Goal: Task Accomplishment & Management: Use online tool/utility

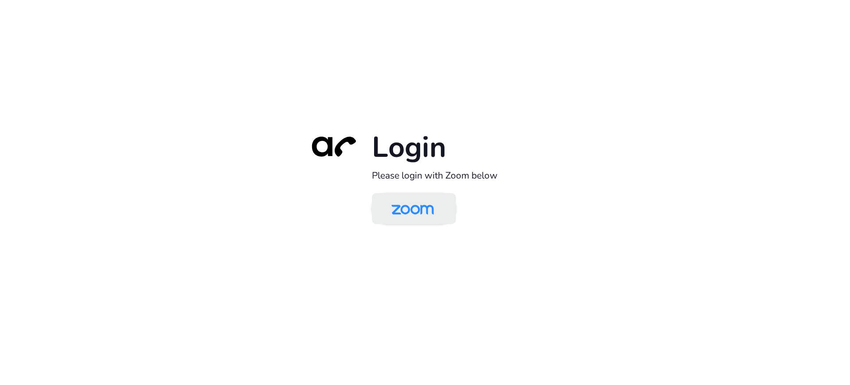
click at [418, 204] on img at bounding box center [412, 209] width 61 height 29
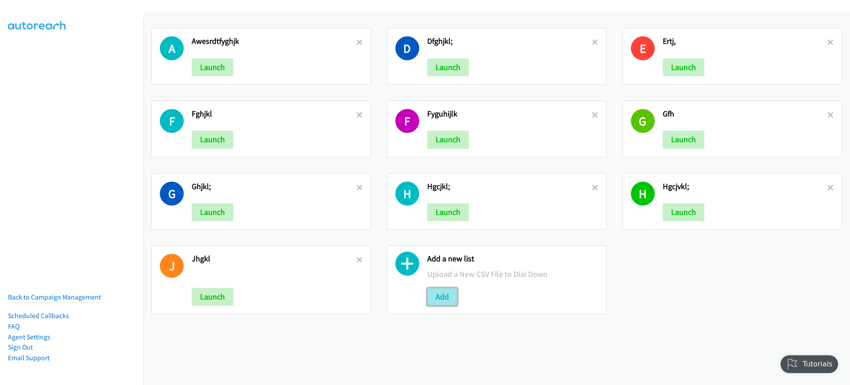
click at [437, 293] on button "Add" at bounding box center [442, 297] width 30 height 18
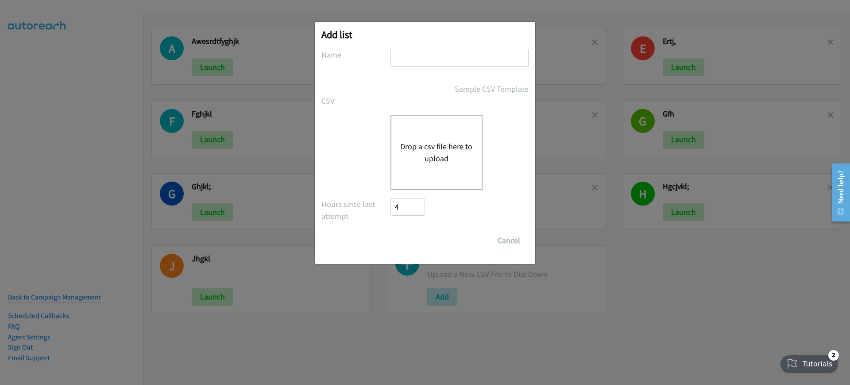
click at [445, 131] on div "Drop a csv file here to upload" at bounding box center [437, 152] width 92 height 75
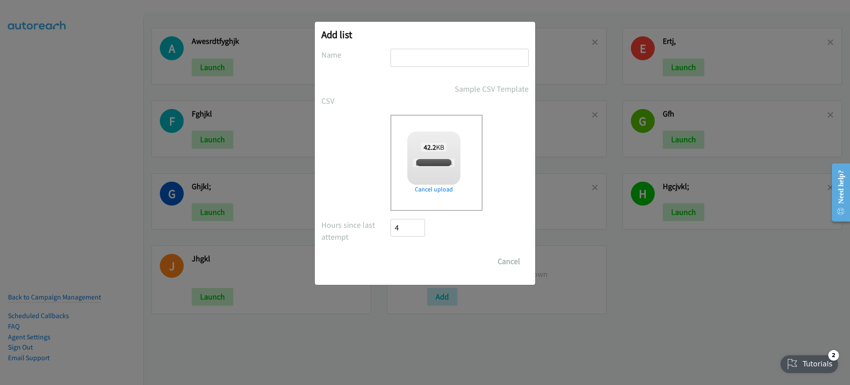
click at [427, 59] on input "text" at bounding box center [460, 58] width 138 height 18
checkbox input "true"
type input "fghjkl"
click at [423, 270] on div "Add list No phone fields were returned for that Report or List View Please uplo…" at bounding box center [425, 153] width 220 height 263
click at [425, 265] on input "Save List" at bounding box center [414, 261] width 46 height 18
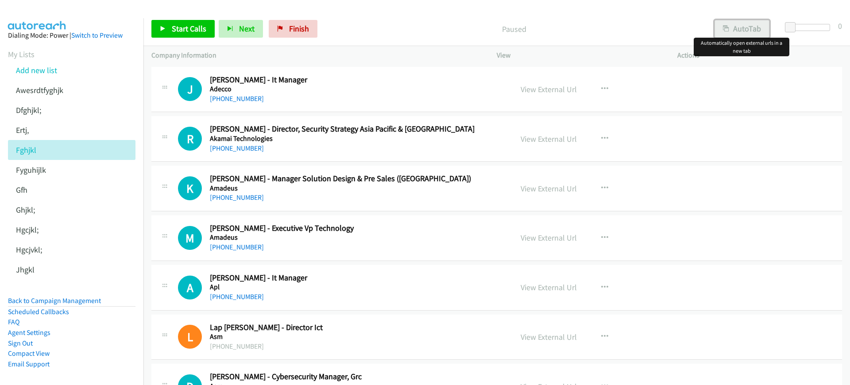
click at [740, 30] on button "AutoTab" at bounding box center [742, 29] width 55 height 18
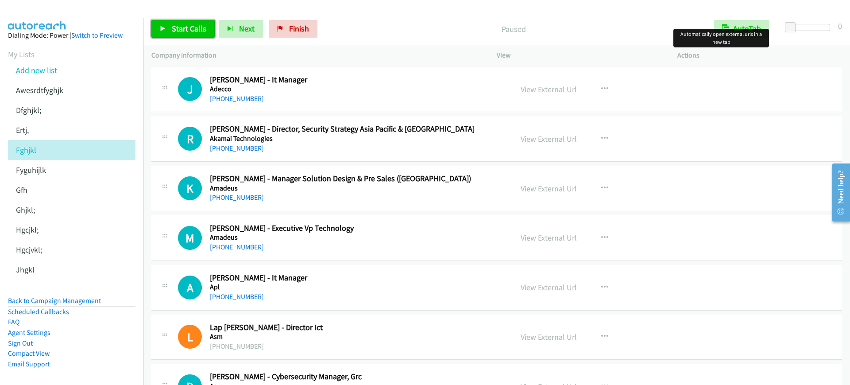
click at [209, 29] on link "Start Calls" at bounding box center [182, 29] width 63 height 18
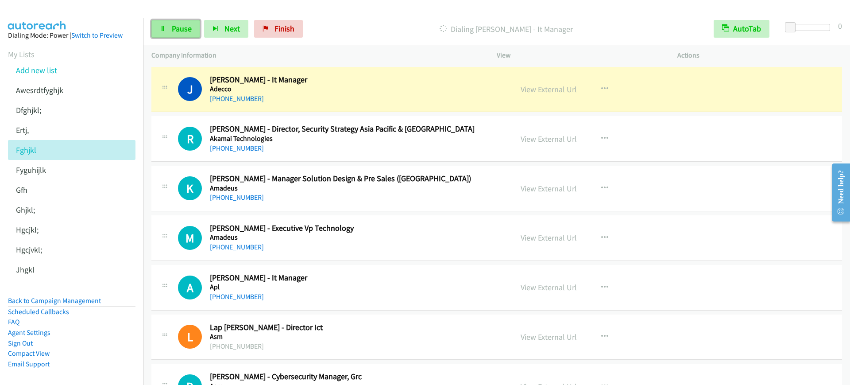
click at [193, 27] on link "Pause" at bounding box center [175, 29] width 49 height 18
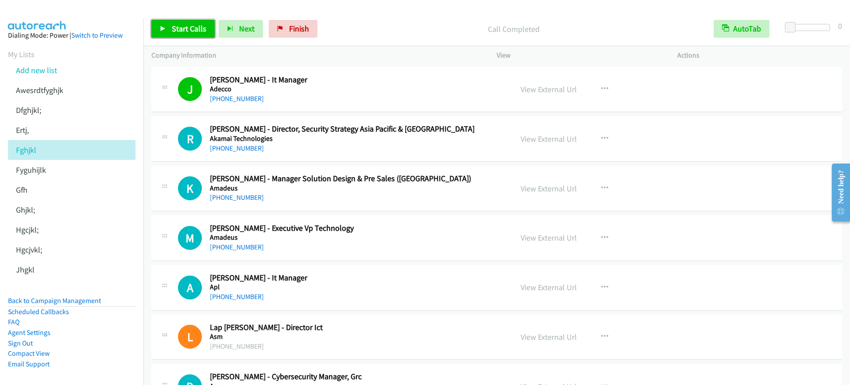
click at [186, 34] on link "Start Calls" at bounding box center [182, 29] width 63 height 18
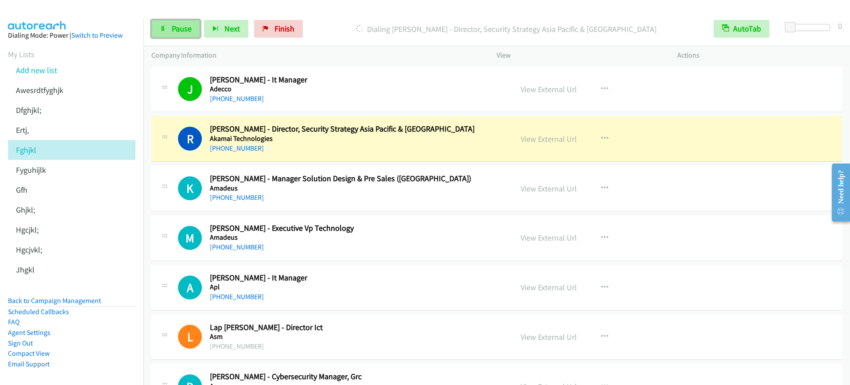
click at [168, 34] on link "Pause" at bounding box center [175, 29] width 49 height 18
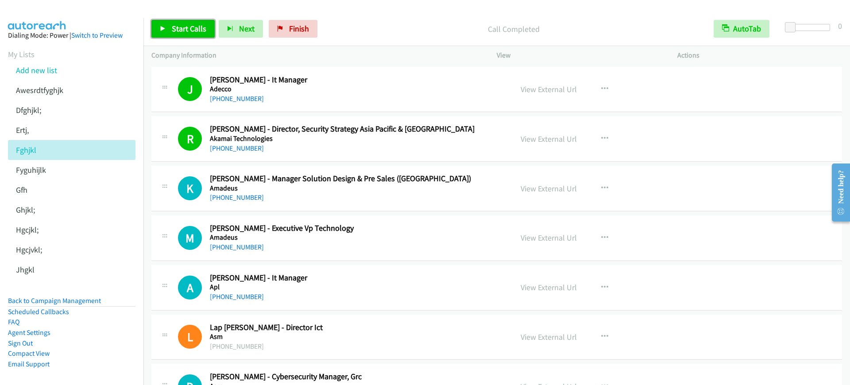
click at [210, 27] on link "Start Calls" at bounding box center [182, 29] width 63 height 18
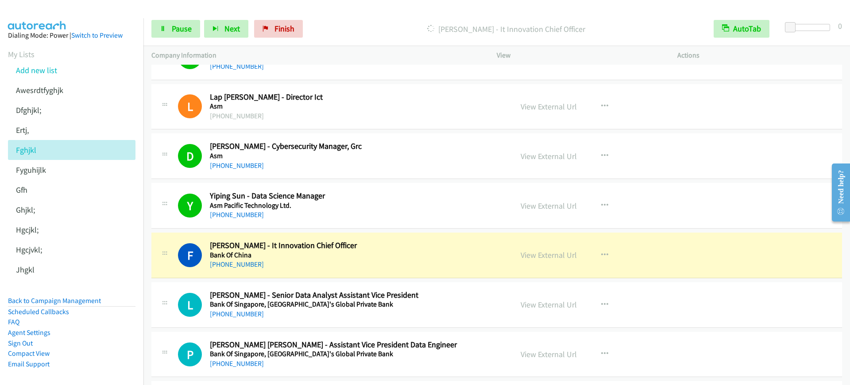
scroll to position [273, 0]
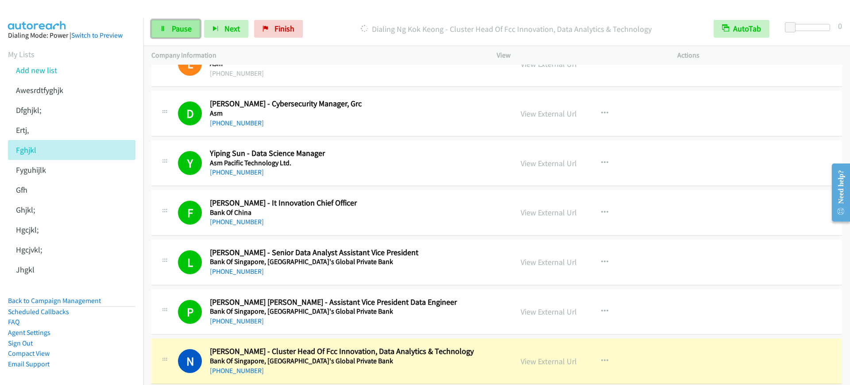
click at [193, 31] on link "Pause" at bounding box center [175, 29] width 49 height 18
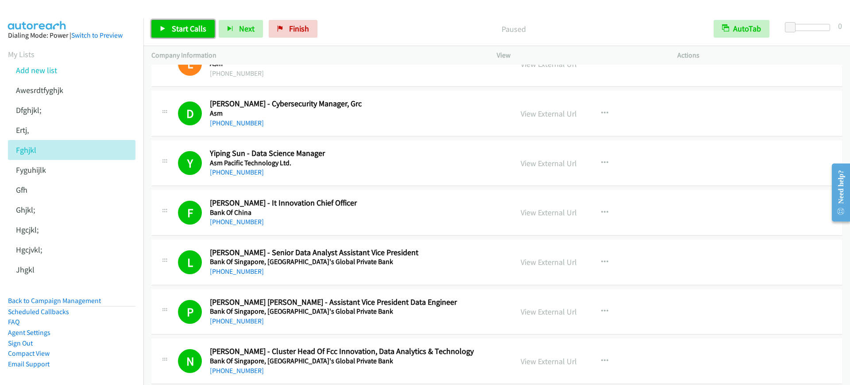
click at [193, 23] on link "Start Calls" at bounding box center [182, 29] width 63 height 18
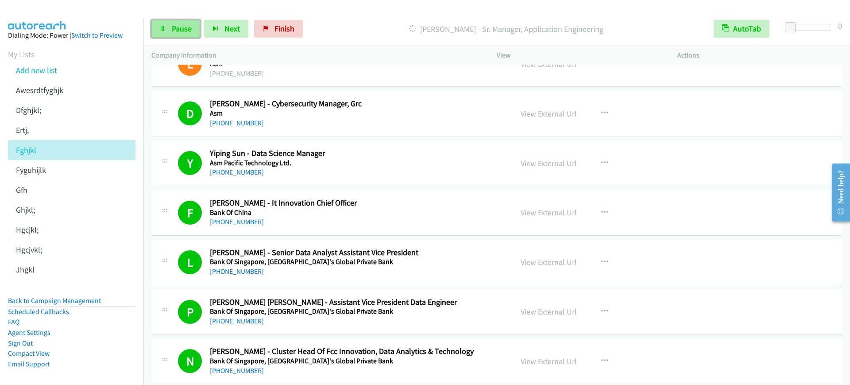
click at [178, 25] on span "Pause" at bounding box center [182, 28] width 20 height 10
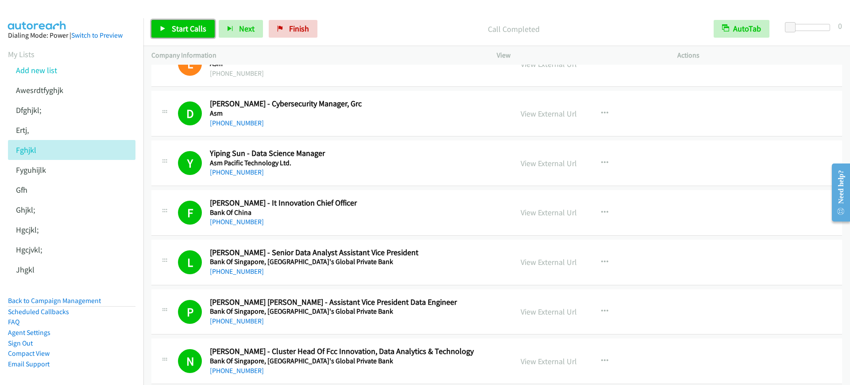
click at [183, 24] on span "Start Calls" at bounding box center [189, 28] width 35 height 10
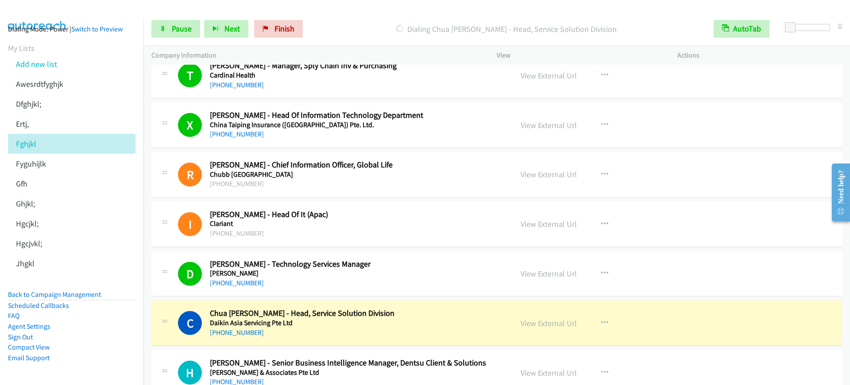
scroll to position [1269, 0]
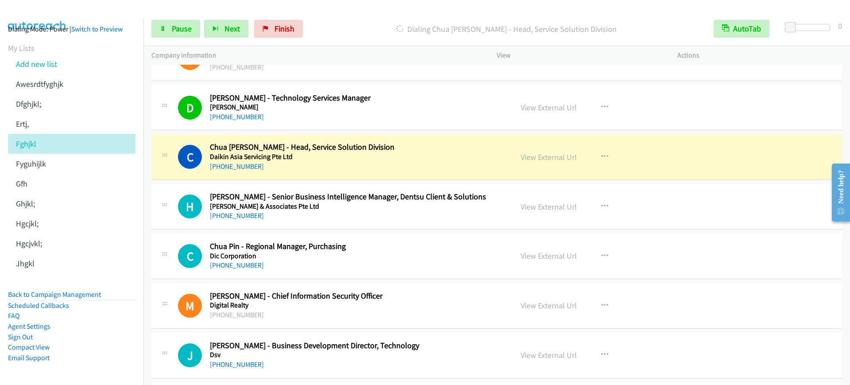
click at [325, 161] on div "+65 9277 6776" at bounding box center [355, 166] width 291 height 11
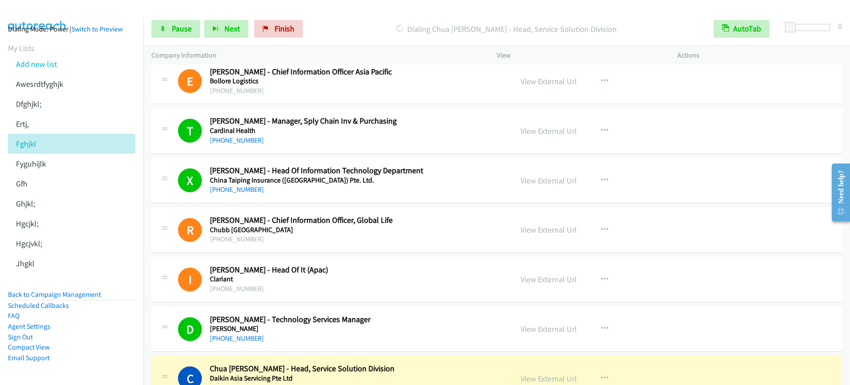
scroll to position [1158, 0]
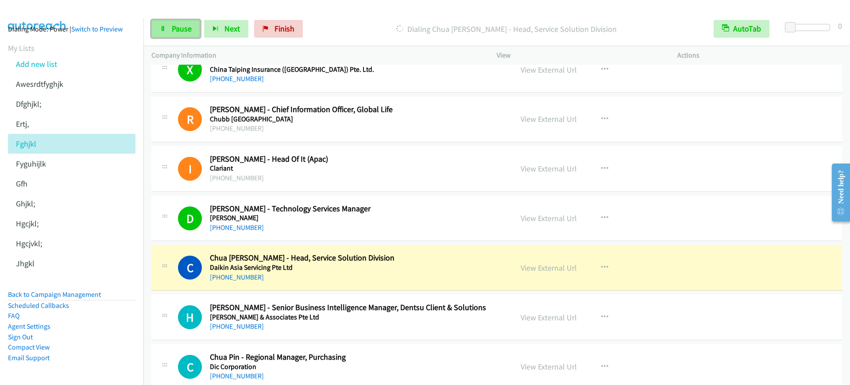
click at [187, 25] on span "Pause" at bounding box center [182, 28] width 20 height 10
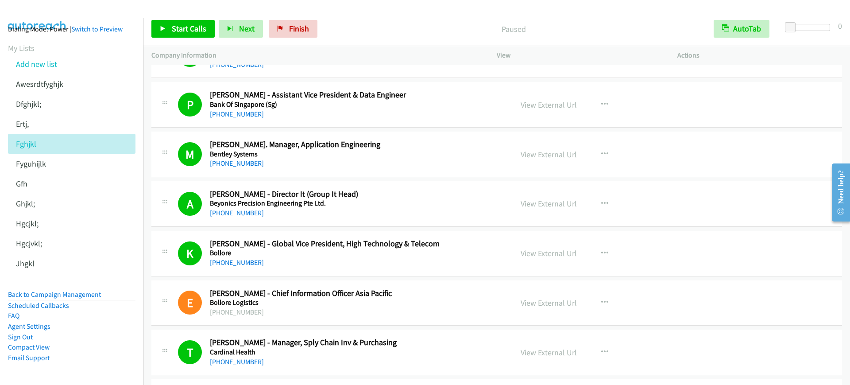
scroll to position [771, 0]
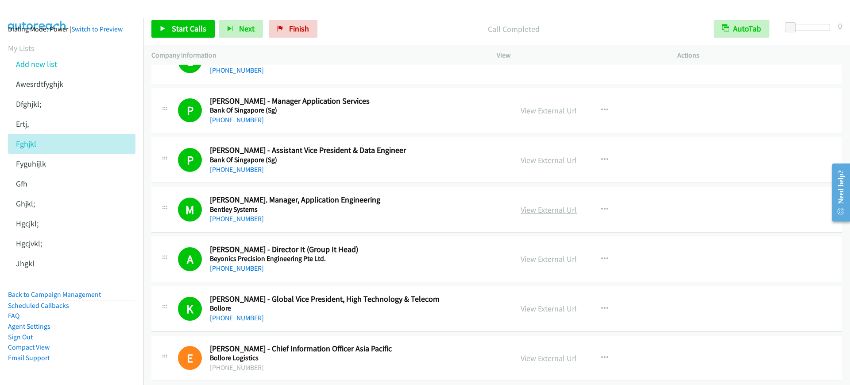
click at [546, 208] on link "View External Url" at bounding box center [549, 210] width 56 height 10
click at [205, 24] on link "Start Calls" at bounding box center [182, 29] width 63 height 18
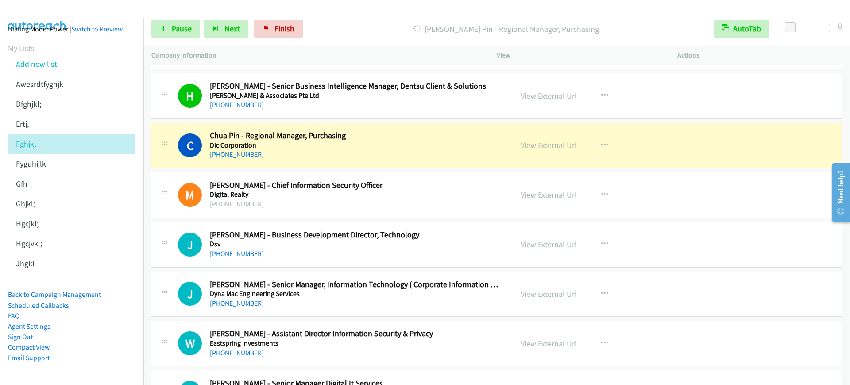
scroll to position [1435, 0]
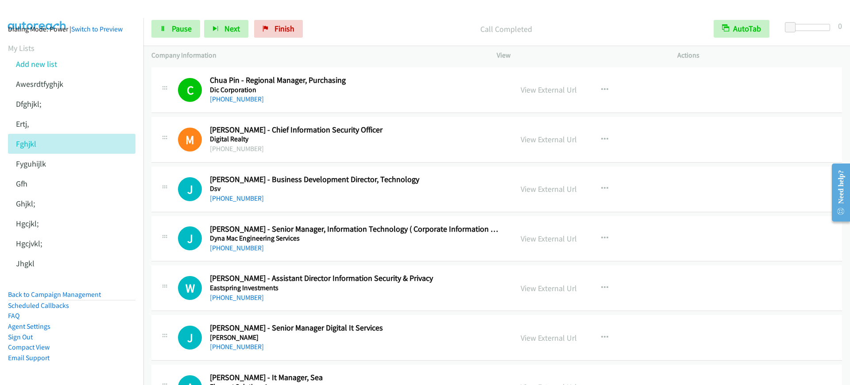
click at [178, 44] on div "Start Calls Pause Next Finish Call Completed AutoTab AutoTab 0" at bounding box center [496, 29] width 707 height 34
click at [182, 35] on link "Pause" at bounding box center [175, 29] width 49 height 18
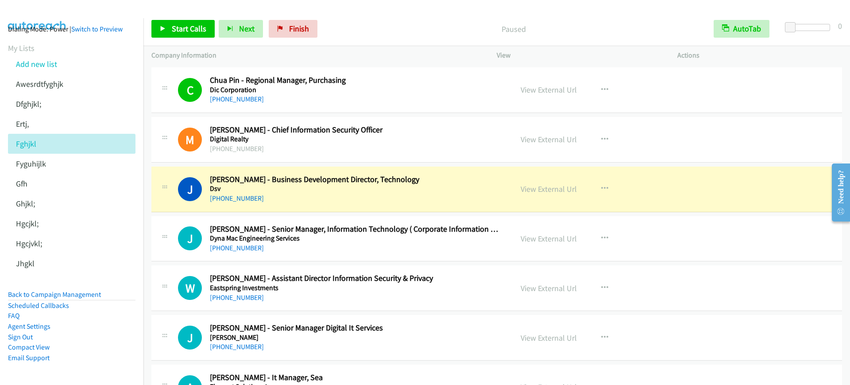
click at [541, 147] on div "View External Url View External Url Schedule/Manage Callback Start Calls Here R…" at bounding box center [607, 139] width 189 height 29
click at [371, 99] on div "+65 6506 9777" at bounding box center [355, 99] width 291 height 11
click at [555, 91] on link "View External Url" at bounding box center [549, 90] width 56 height 10
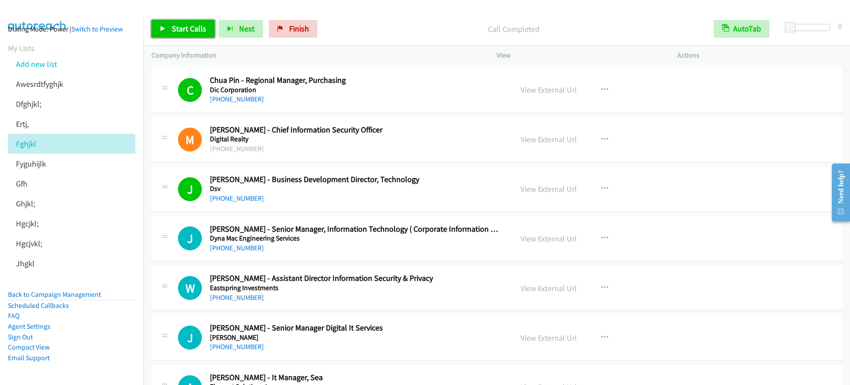
click at [190, 28] on span "Start Calls" at bounding box center [189, 28] width 35 height 10
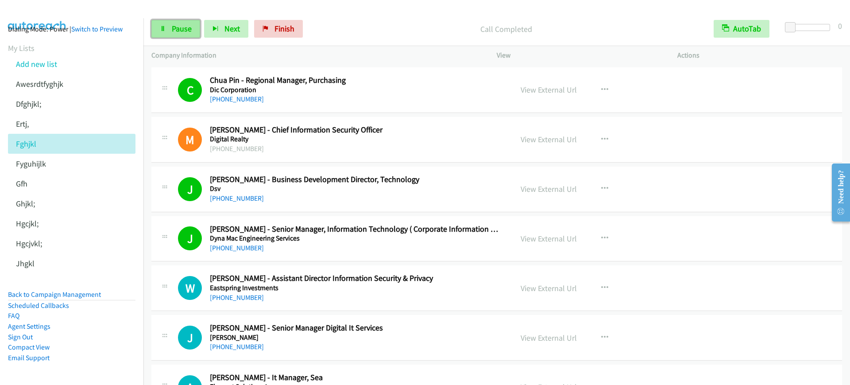
click at [177, 32] on span "Pause" at bounding box center [182, 28] width 20 height 10
drag, startPoint x: 186, startPoint y: 26, endPoint x: 245, endPoint y: 40, distance: 61.5
click at [186, 26] on span "Start Calls" at bounding box center [189, 28] width 35 height 10
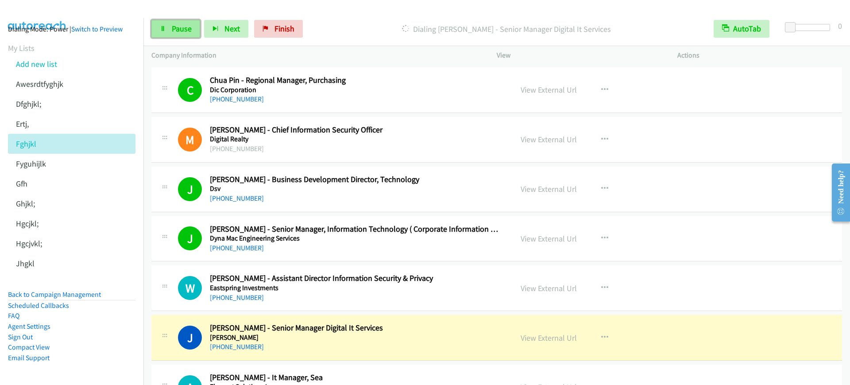
click at [182, 27] on span "Pause" at bounding box center [182, 28] width 20 height 10
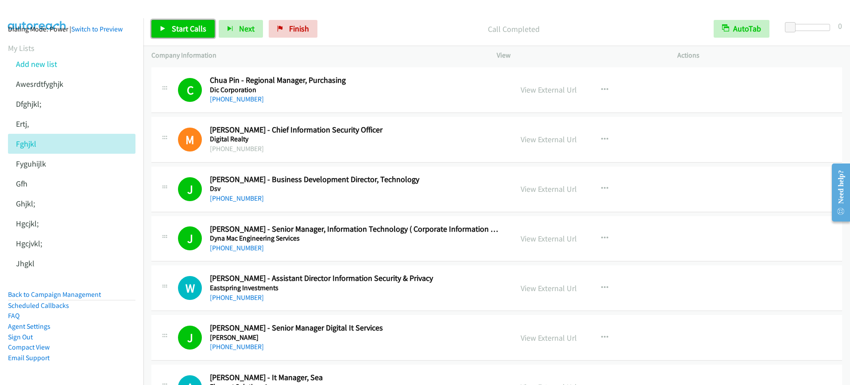
click at [165, 30] on icon at bounding box center [163, 29] width 6 height 6
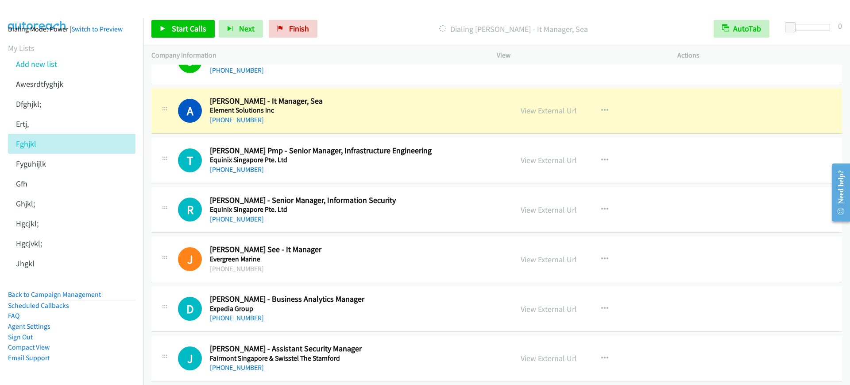
scroll to position [1712, 0]
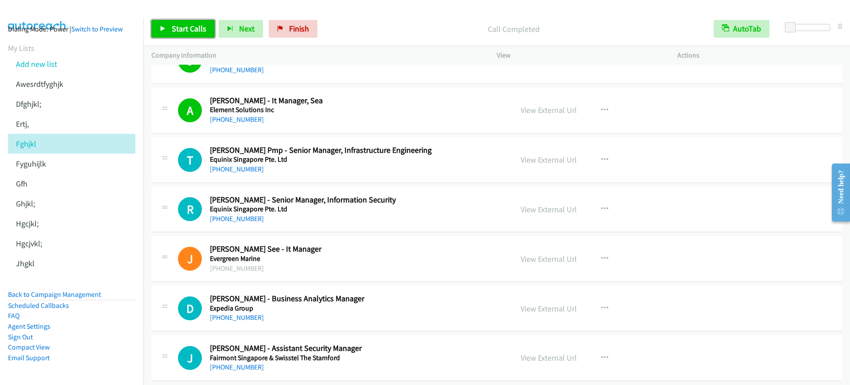
click at [162, 27] on icon at bounding box center [163, 29] width 6 height 6
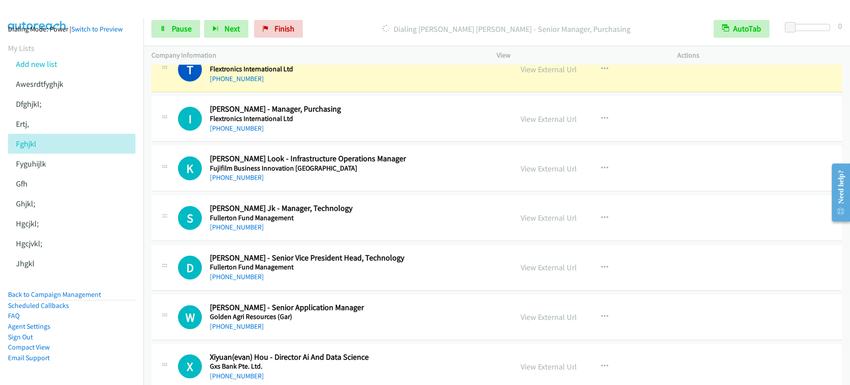
scroll to position [2044, 0]
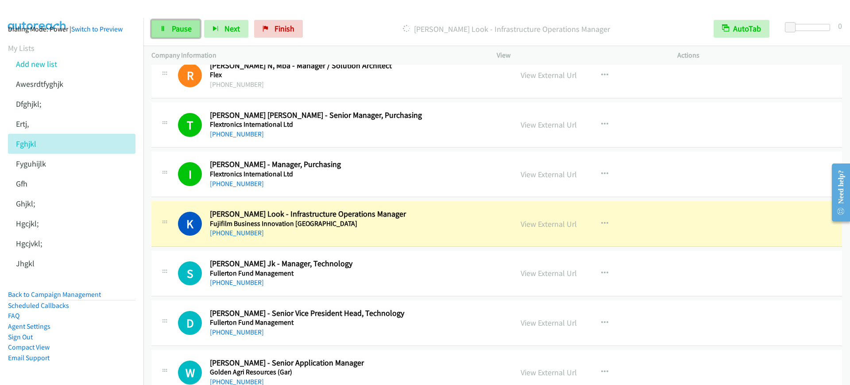
click at [176, 24] on span "Pause" at bounding box center [182, 28] width 20 height 10
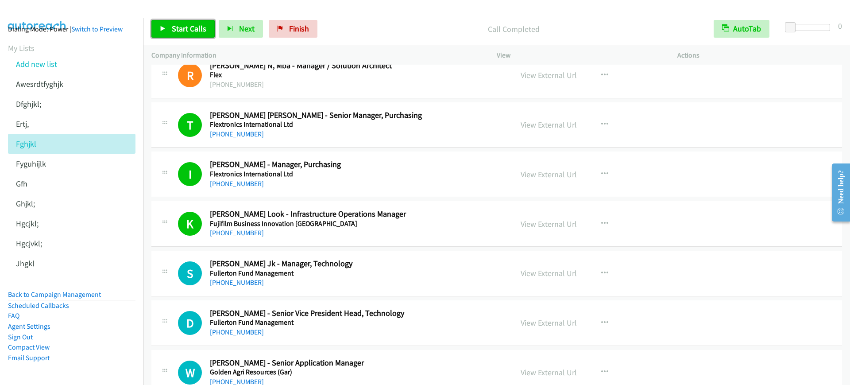
click at [170, 23] on link "Start Calls" at bounding box center [182, 29] width 63 height 18
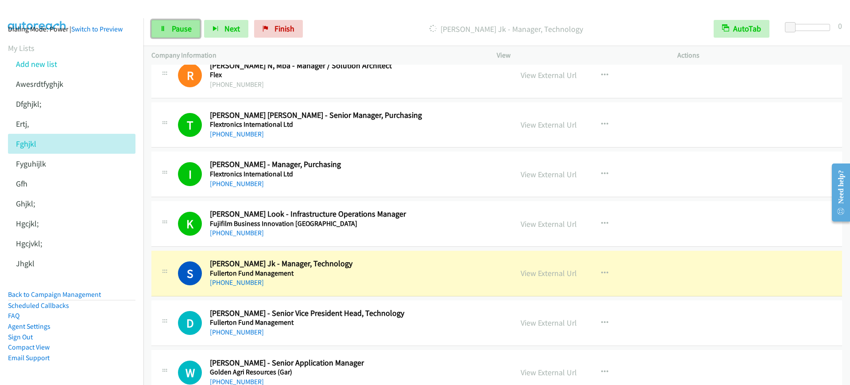
click at [170, 23] on link "Pause" at bounding box center [175, 29] width 49 height 18
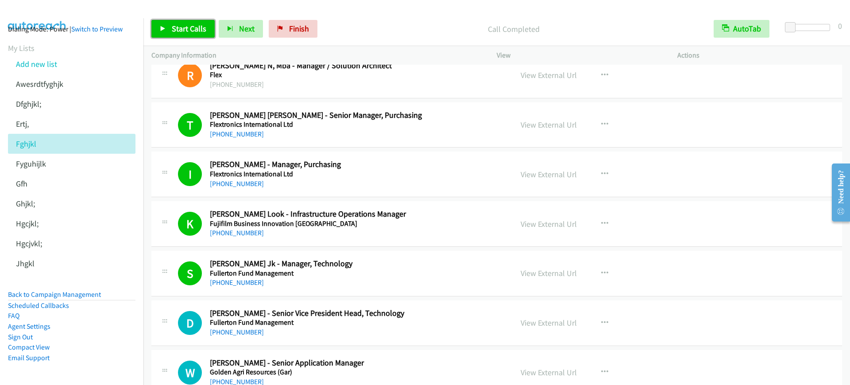
click at [176, 28] on span "Start Calls" at bounding box center [189, 28] width 35 height 10
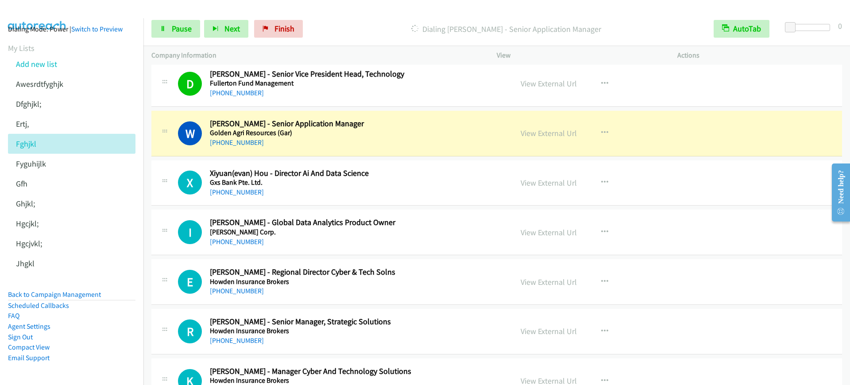
scroll to position [2265, 0]
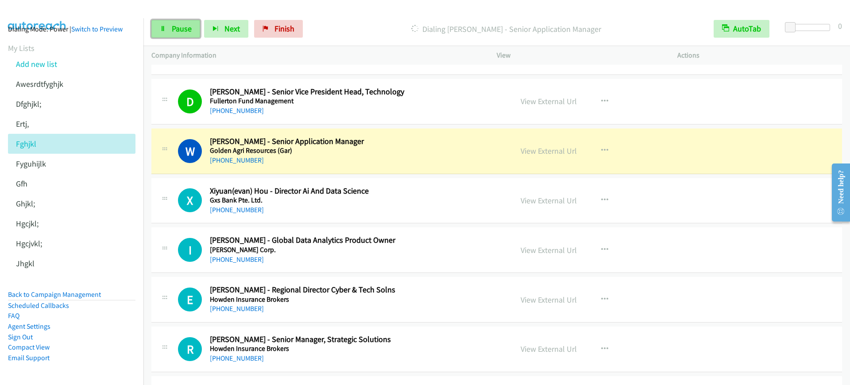
drag, startPoint x: 178, startPoint y: 28, endPoint x: 184, endPoint y: 33, distance: 7.9
click at [178, 29] on span "Pause" at bounding box center [182, 28] width 20 height 10
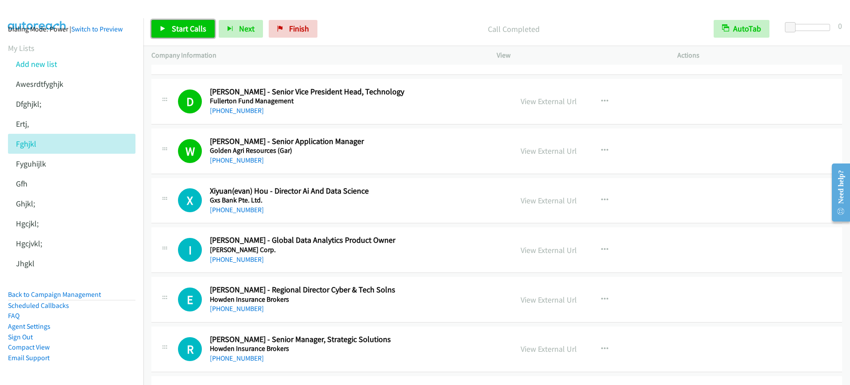
click at [167, 31] on link "Start Calls" at bounding box center [182, 29] width 63 height 18
click at [167, 31] on link "Pause" at bounding box center [175, 29] width 49 height 18
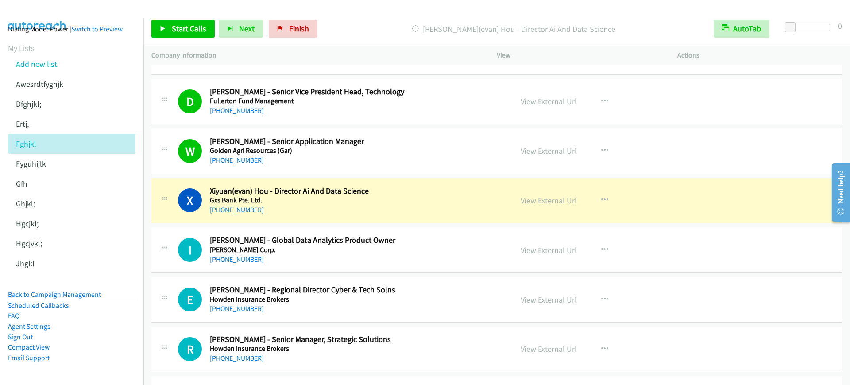
drag, startPoint x: 395, startPoint y: 148, endPoint x: 432, endPoint y: 153, distance: 37.1
click at [395, 148] on h5 "Golden Agri Resources (Gar)" at bounding box center [355, 150] width 291 height 9
click at [521, 150] on link "View External Url" at bounding box center [549, 151] width 56 height 10
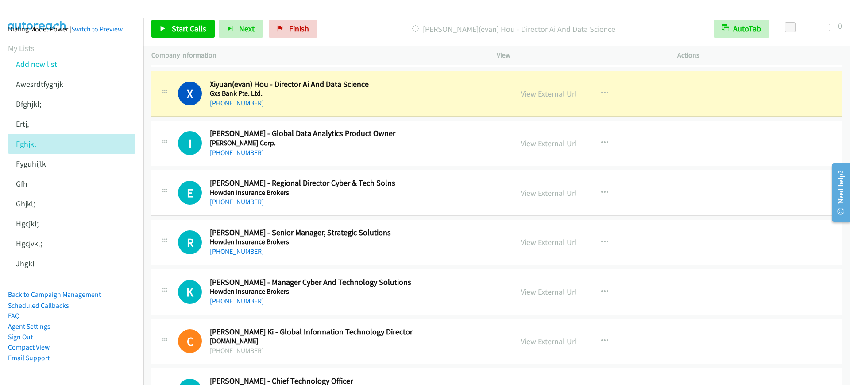
scroll to position [2376, 0]
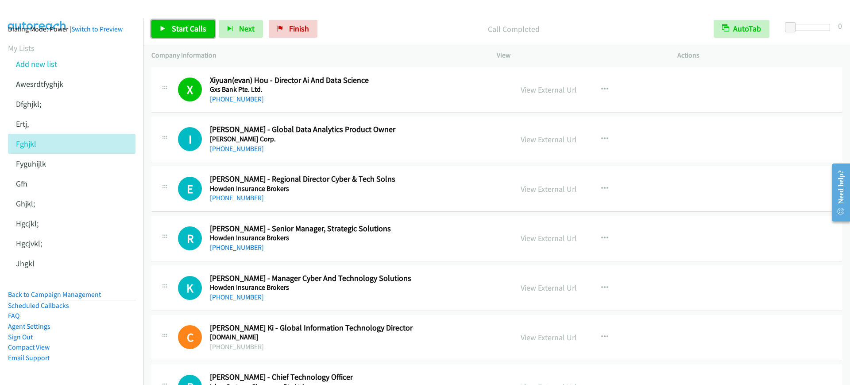
click at [186, 27] on span "Start Calls" at bounding box center [189, 28] width 35 height 10
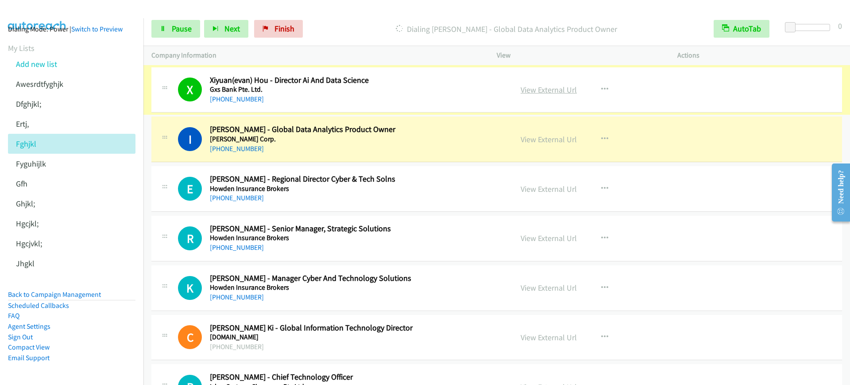
click at [521, 88] on link "View External Url" at bounding box center [549, 90] width 56 height 10
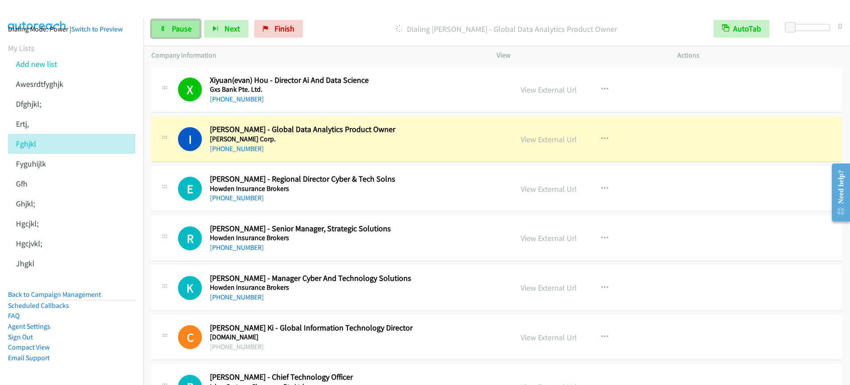
click at [172, 26] on span "Pause" at bounding box center [182, 28] width 20 height 10
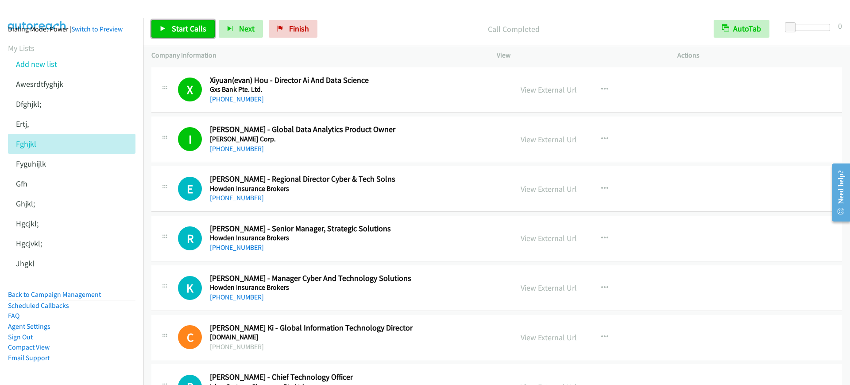
click at [190, 22] on link "Start Calls" at bounding box center [182, 29] width 63 height 18
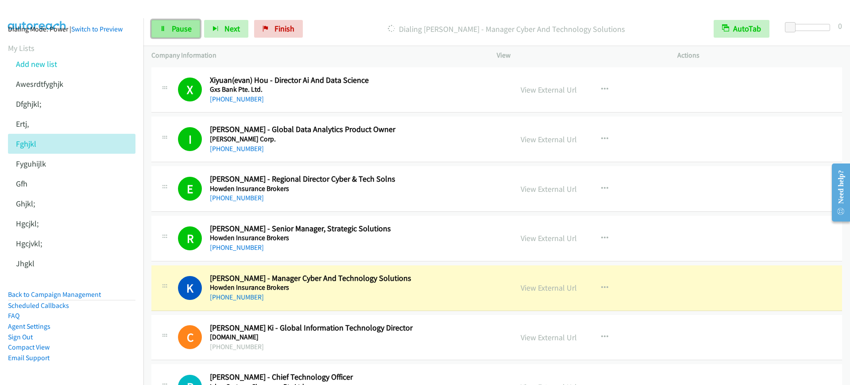
click at [183, 27] on span "Pause" at bounding box center [182, 28] width 20 height 10
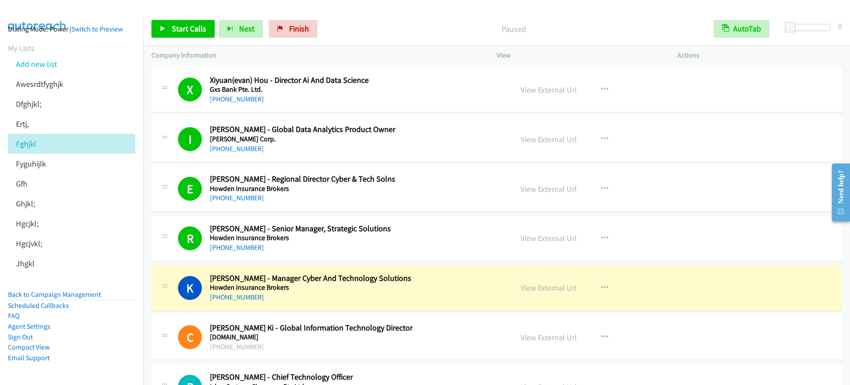
scroll to position [2099, 0]
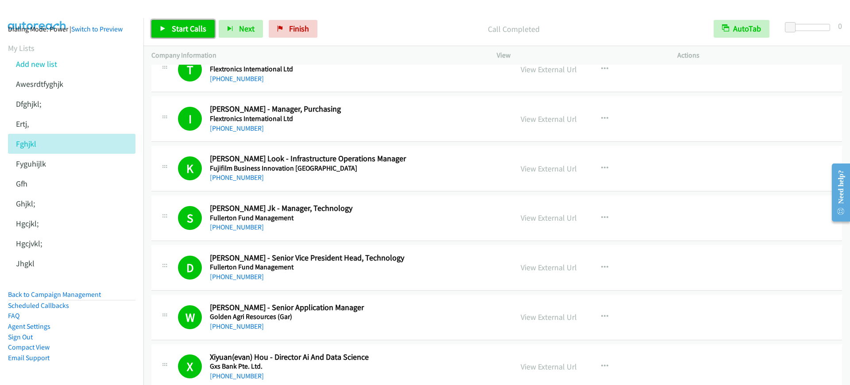
click at [200, 23] on span "Start Calls" at bounding box center [189, 28] width 35 height 10
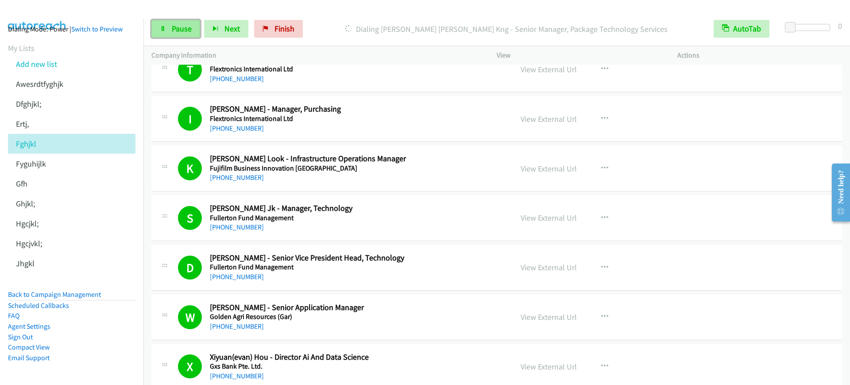
click at [180, 29] on span "Pause" at bounding box center [182, 28] width 20 height 10
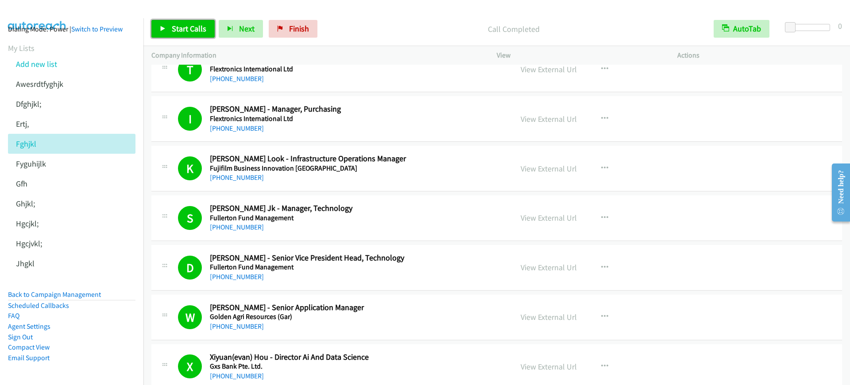
click at [193, 33] on span "Start Calls" at bounding box center [189, 28] width 35 height 10
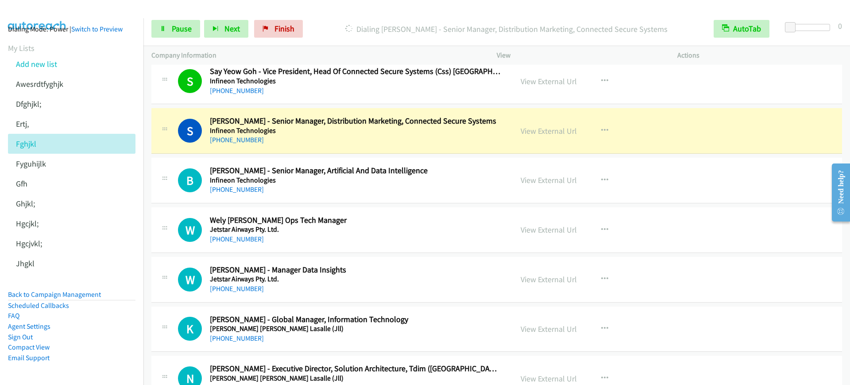
scroll to position [2929, 0]
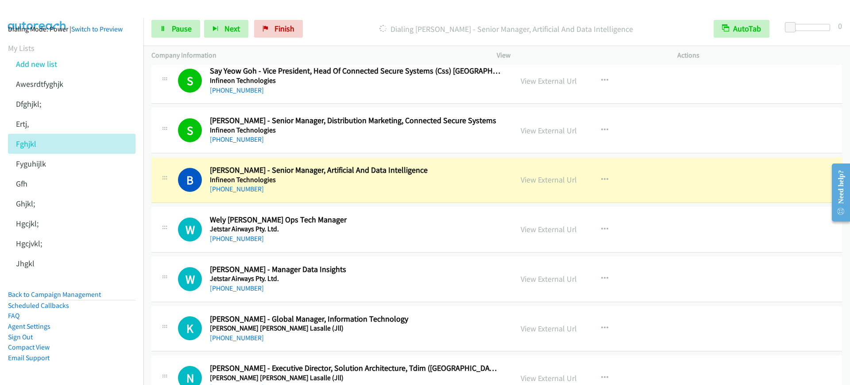
click at [375, 34] on p "Dialing Boon Kiet Hee - Senior Manager, Artificial And Data Intelligence" at bounding box center [506, 29] width 383 height 12
click at [381, 10] on div at bounding box center [421, 17] width 842 height 34
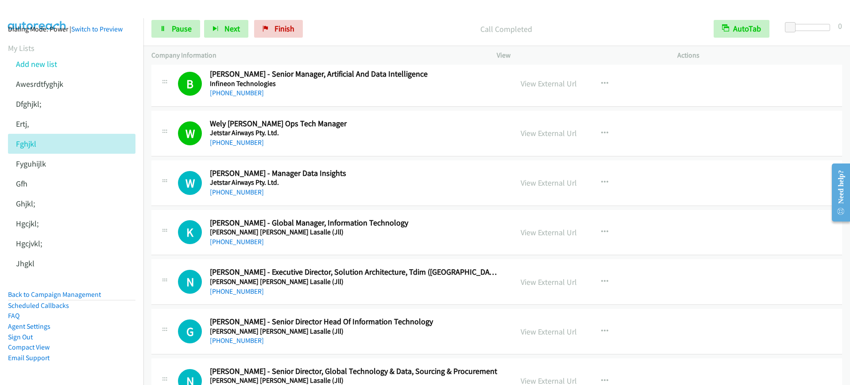
scroll to position [3095, 0]
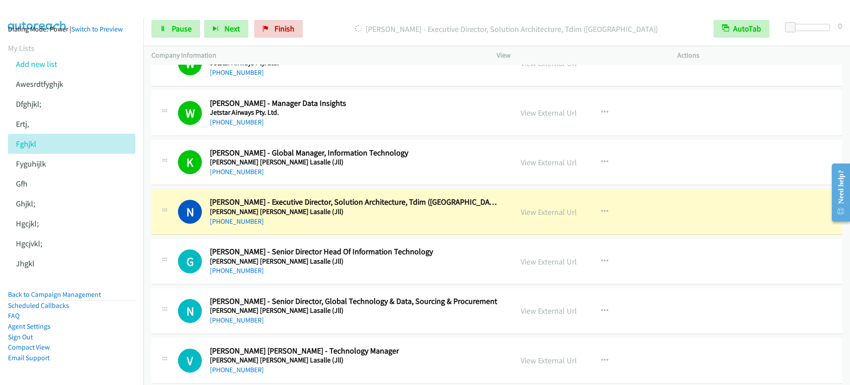
click at [327, 224] on div "+65 9765 6746" at bounding box center [355, 221] width 291 height 11
click at [167, 12] on div "Start Calls Pause Next Finish Dialing Nelson Seh - Executive Director, Solution…" at bounding box center [496, 29] width 707 height 34
click at [158, 27] on link "Pause" at bounding box center [175, 29] width 49 height 18
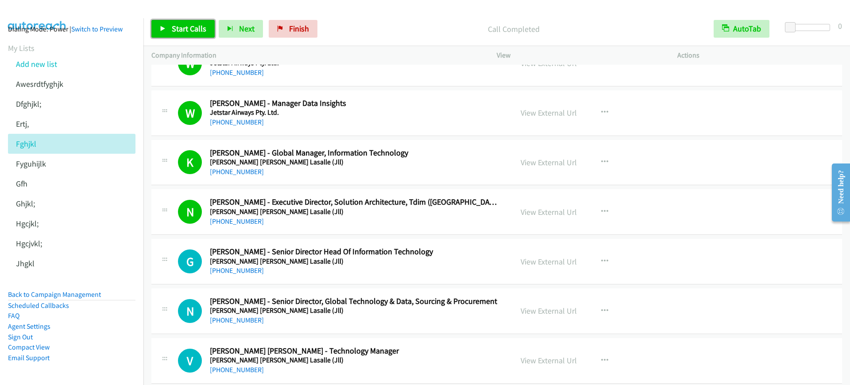
click at [176, 24] on span "Start Calls" at bounding box center [189, 28] width 35 height 10
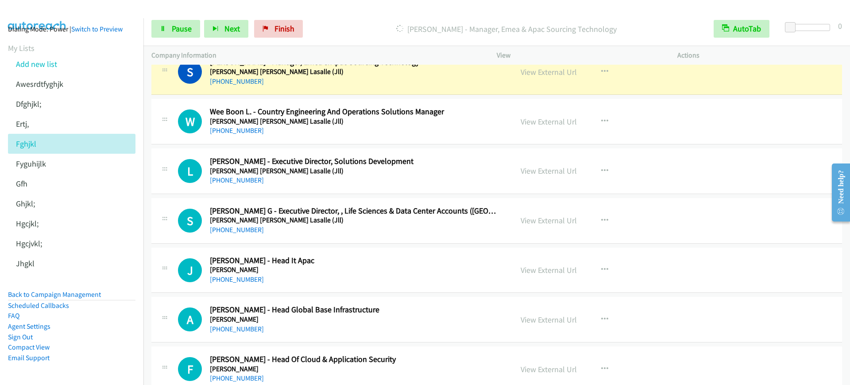
scroll to position [3427, 0]
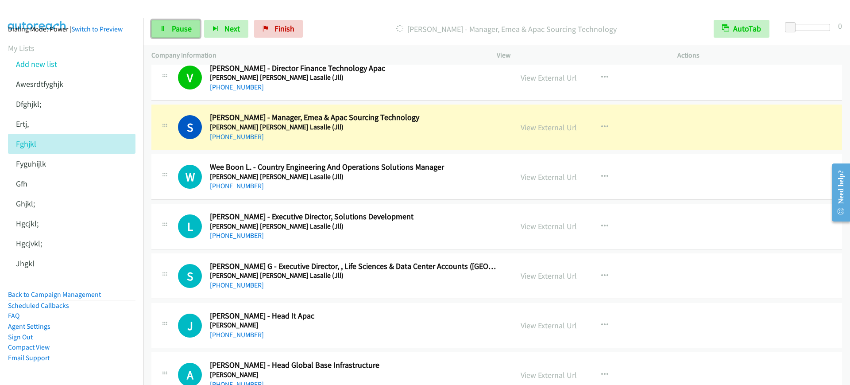
click at [186, 26] on span "Pause" at bounding box center [182, 28] width 20 height 10
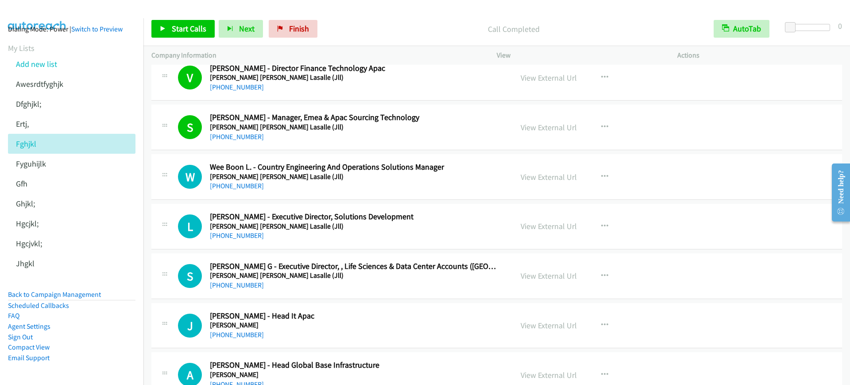
click at [188, 38] on div "Start Calls Pause Next Finish Call Completed AutoTab AutoTab 0" at bounding box center [496, 29] width 707 height 34
click at [190, 28] on span "Start Calls" at bounding box center [189, 28] width 35 height 10
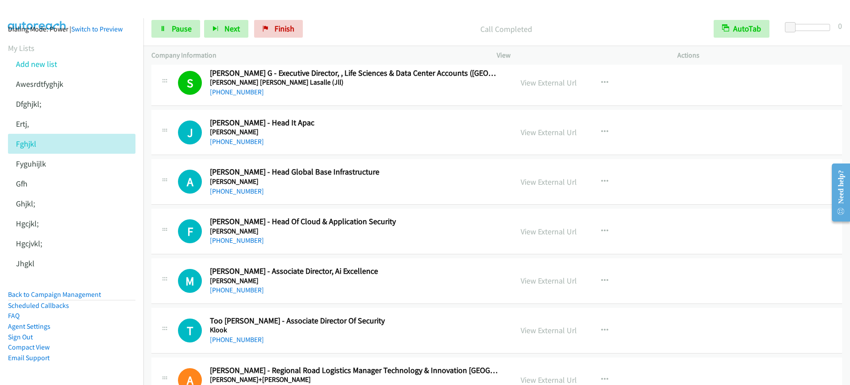
scroll to position [3649, 0]
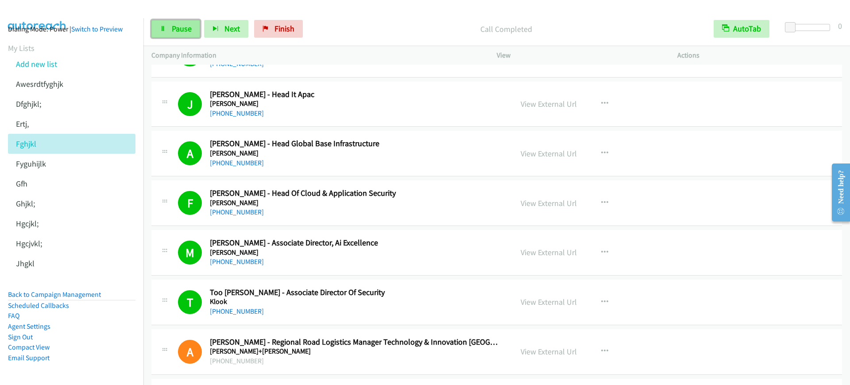
click at [166, 35] on link "Pause" at bounding box center [175, 29] width 49 height 18
click at [177, 26] on span "Start Calls" at bounding box center [189, 28] width 35 height 10
click at [174, 30] on span "Pause" at bounding box center [182, 28] width 20 height 10
